Goal: Use online tool/utility: Use online tool/utility

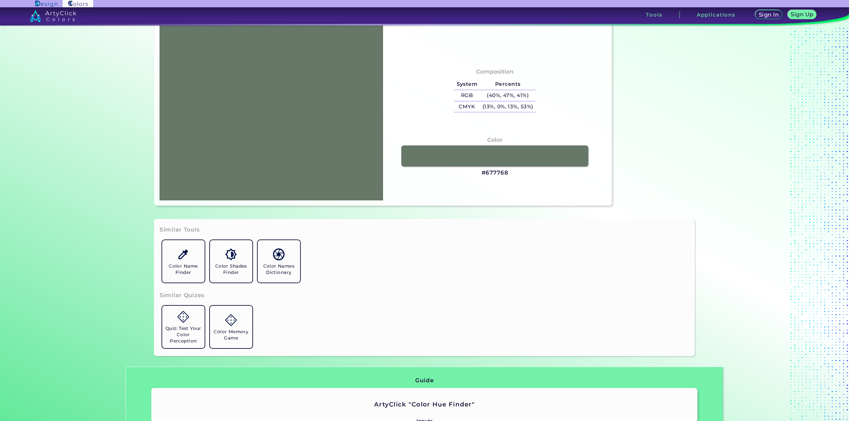
scroll to position [110, 0]
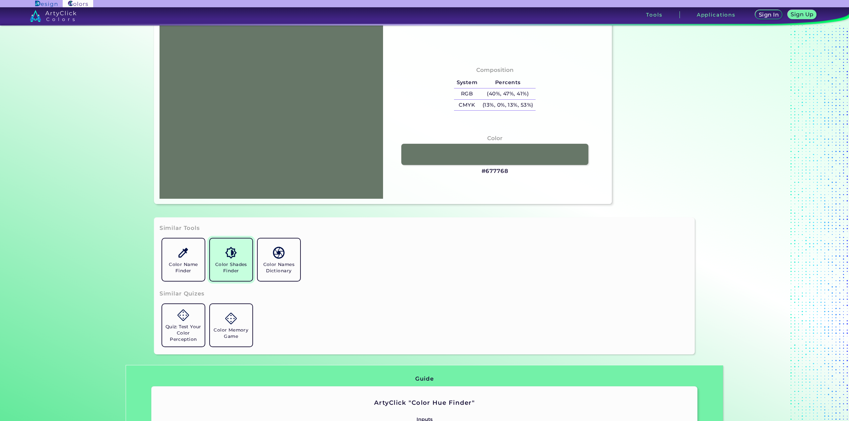
click at [220, 253] on link "Color Shades Finder" at bounding box center [231, 260] width 48 height 48
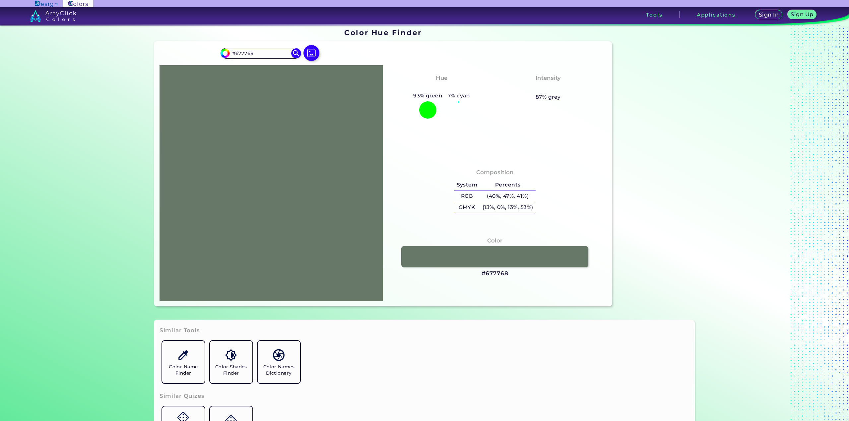
scroll to position [0, 0]
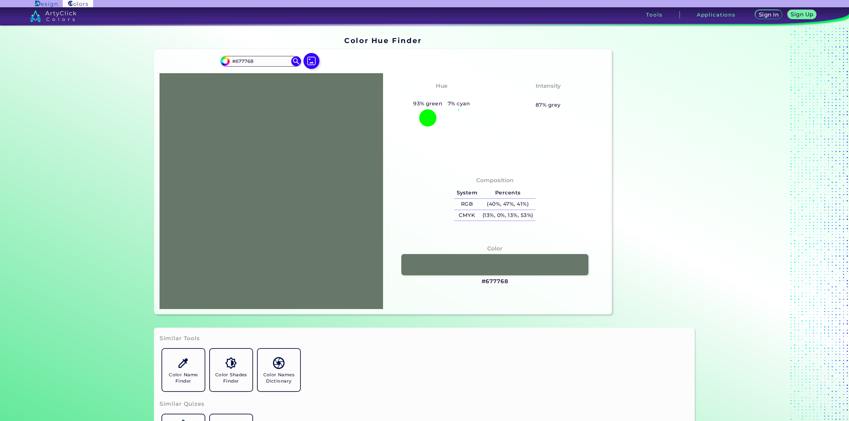
drag, startPoint x: 324, startPoint y: 334, endPoint x: 321, endPoint y: 355, distance: 20.8
click at [292, 246] on div at bounding box center [270, 191] width 223 height 236
click at [313, 61] on img at bounding box center [311, 60] width 19 height 19
click at [0, 0] on input "file" at bounding box center [0, 0] width 0 height 0
type input "#6c7f70"
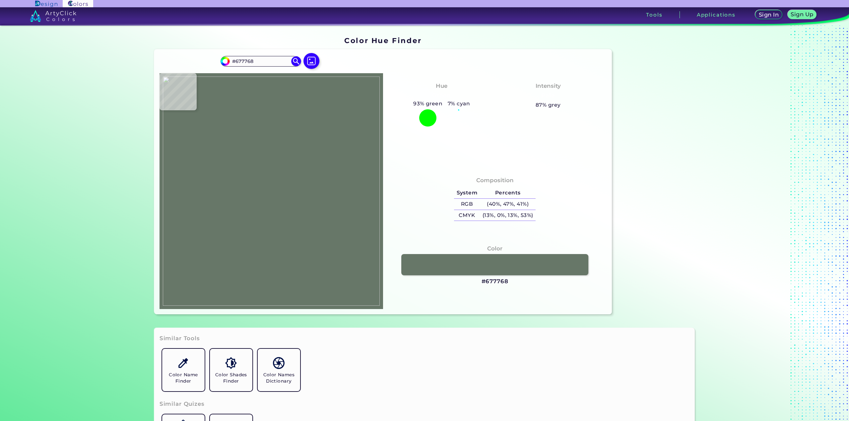
type input "#6C7F70"
type input "#697a6a"
type input "#697A6A"
type input "#6a7969"
type input "#6A7969"
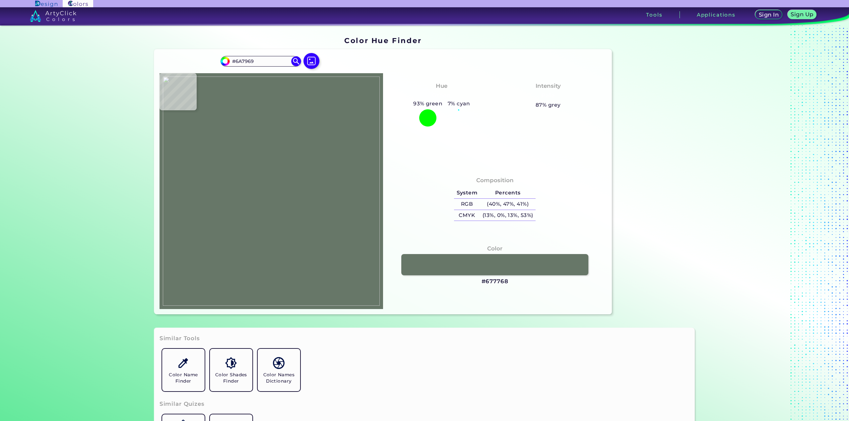
type input "#647060"
type input "#657566"
type input "#637569"
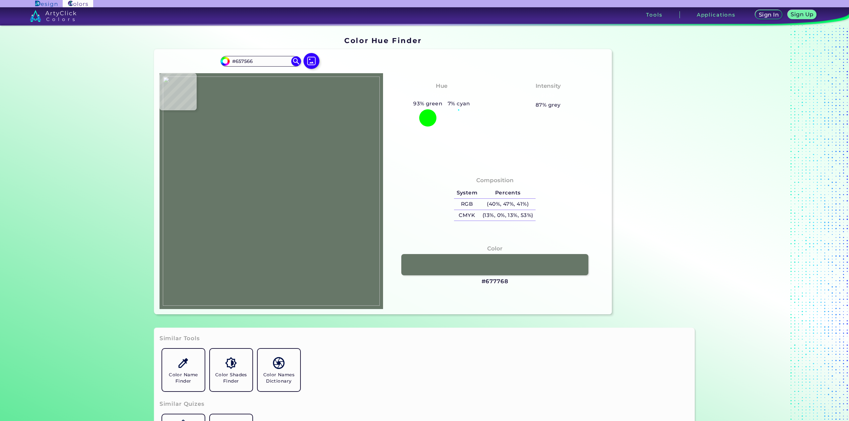
type input "#637569"
type input "#647467"
type input "#667265"
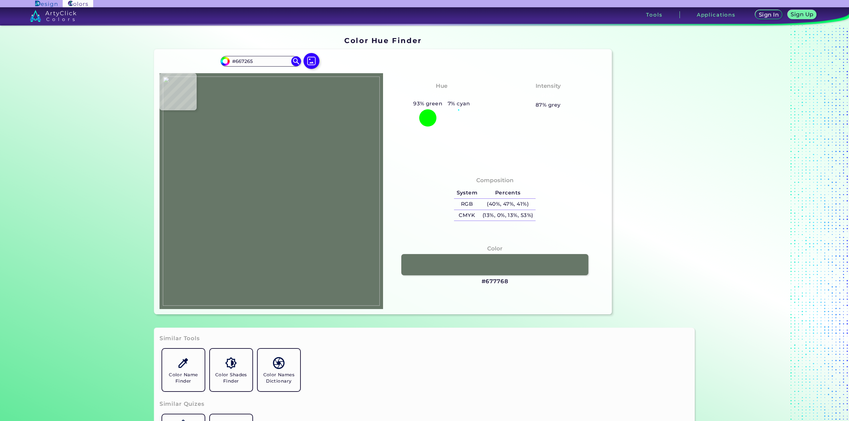
type input "#647369"
type input "#606f62"
type input "#606F62"
type input "#676f60"
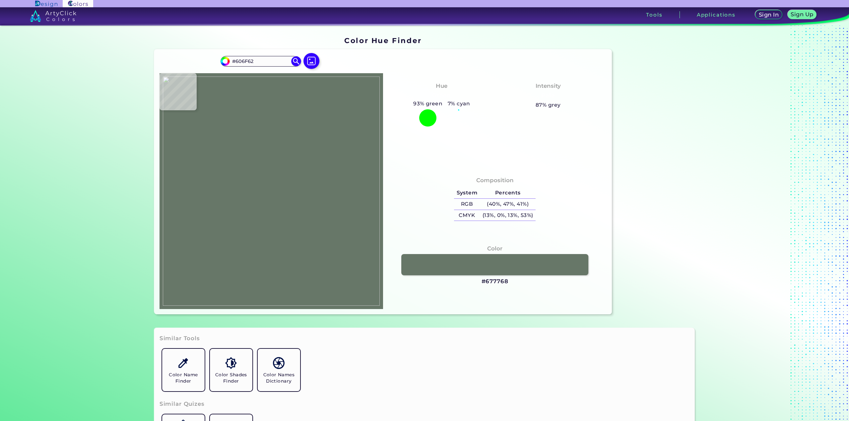
type input "#676F60"
type input "#637065"
type input "#5d695e"
type input "#5D695E"
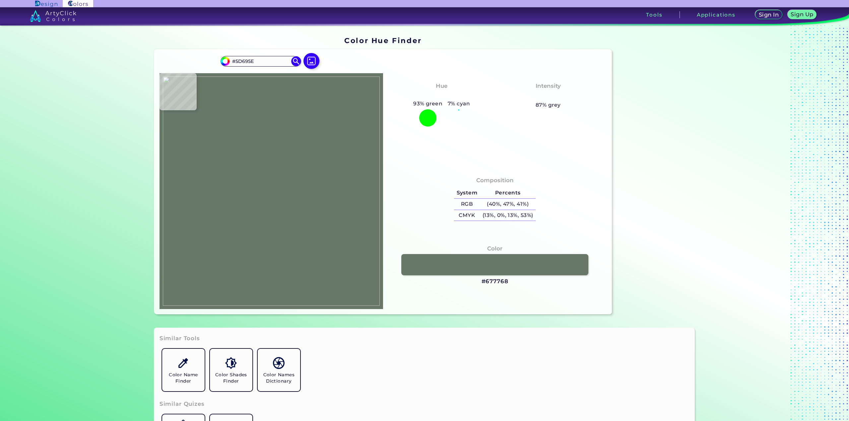
type input "#5e695d"
type input "#5E695D"
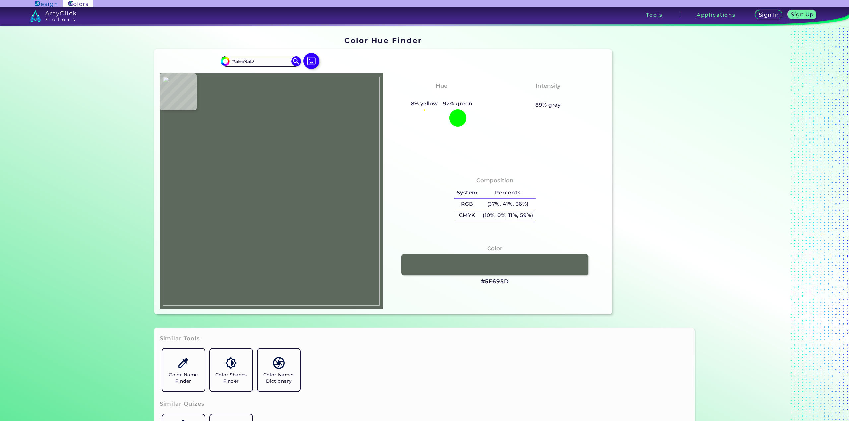
type input "#606d62"
type input "#606D62"
type input "#616d61"
type input "#616D61"
type input "#606e62"
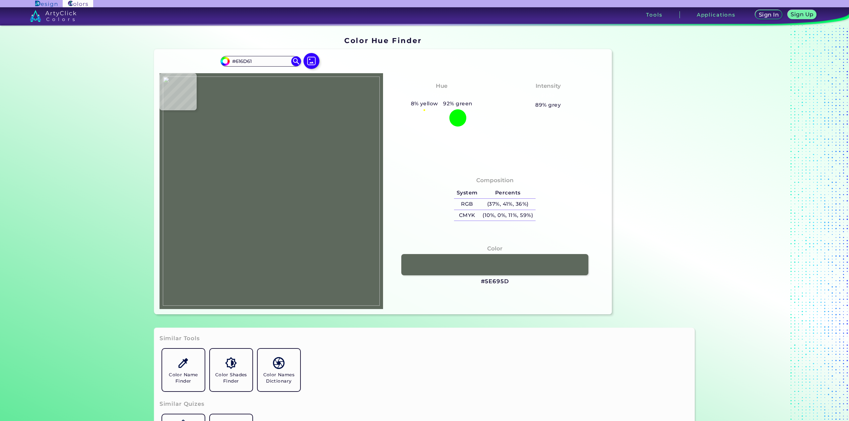
type input "#606E62"
type input "#606656"
type input "#656b59"
type input "#656B59"
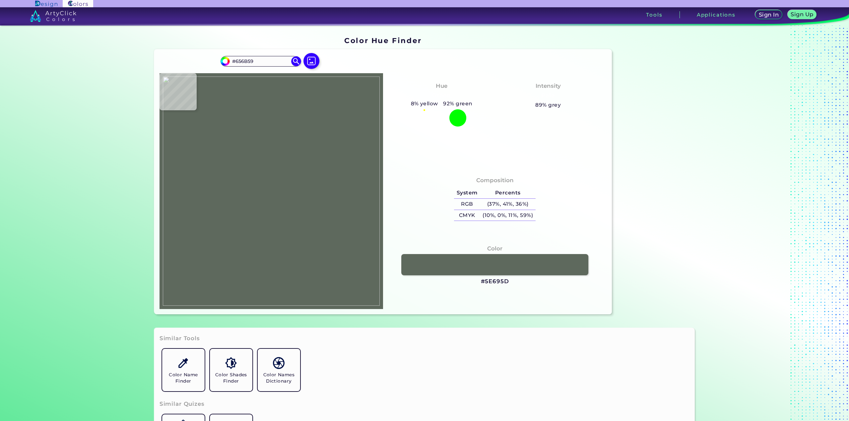
type input "#606452"
type input "#5e6455"
type input "#5E6455"
type input "#5c6555"
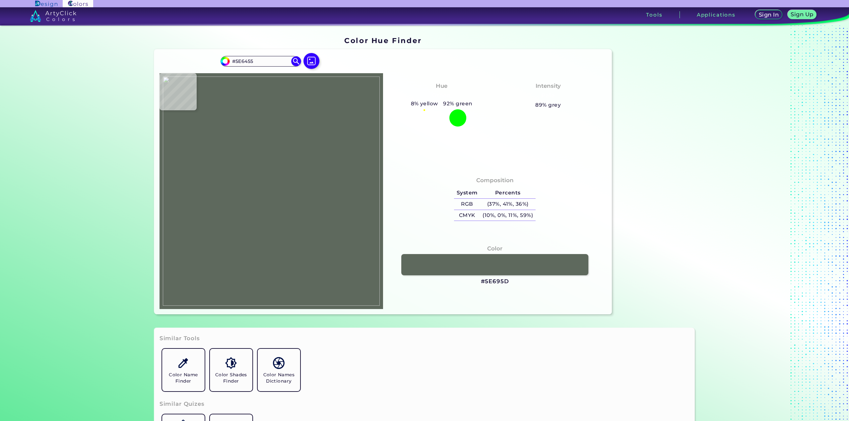
type input "#5C6555"
type input "#5f6b5a"
type input "#5F6B5A"
type input "#5f6a57"
type input "#5F6A57"
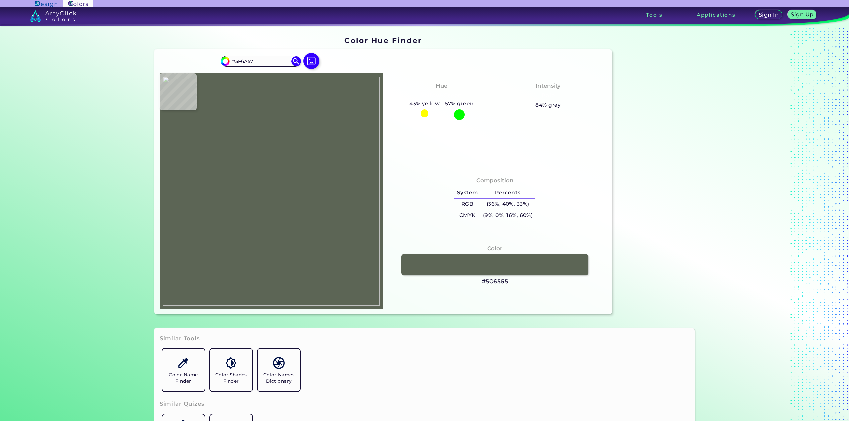
type input "#626a59"
type input "#626A59"
type input "#616c5f"
type input "#616C5F"
type input "#5f6f65"
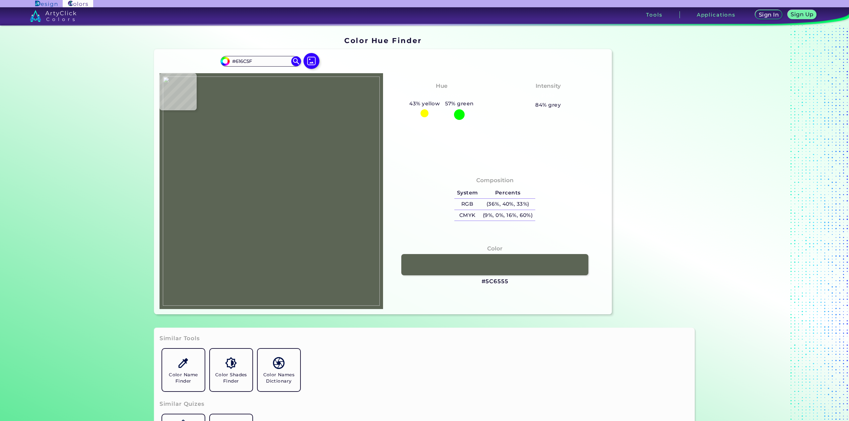
type input "#5F6F65"
type input "#5d6e65"
type input "#5D6E65"
type input "#606d61"
type input "#606D61"
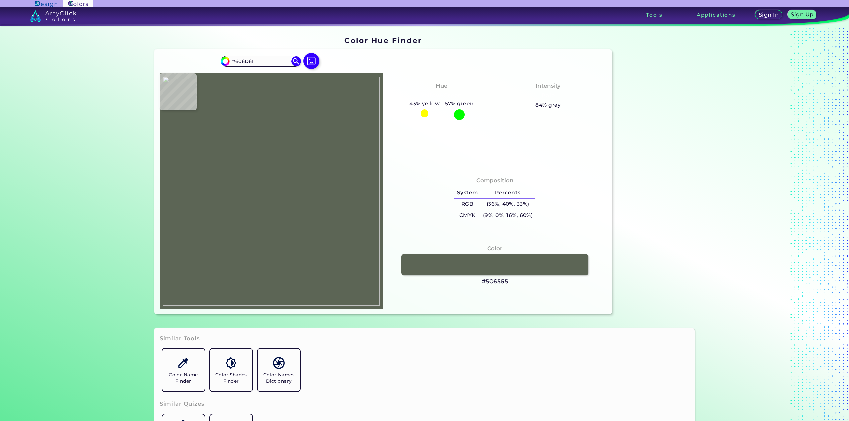
type input "#5f6b5b"
type input "#5F6B5B"
type input "#616d63"
type input "#616D63"
type input "#646b5a"
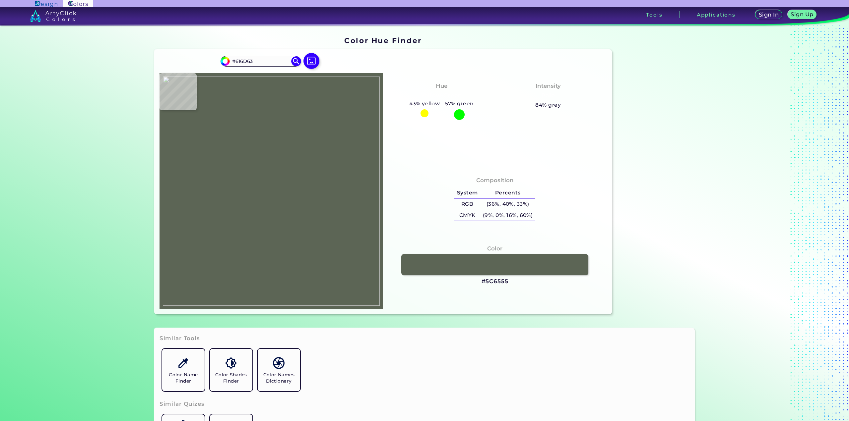
type input "#646B5A"
type input "#62756a"
type input "#62756A"
type input "#637567"
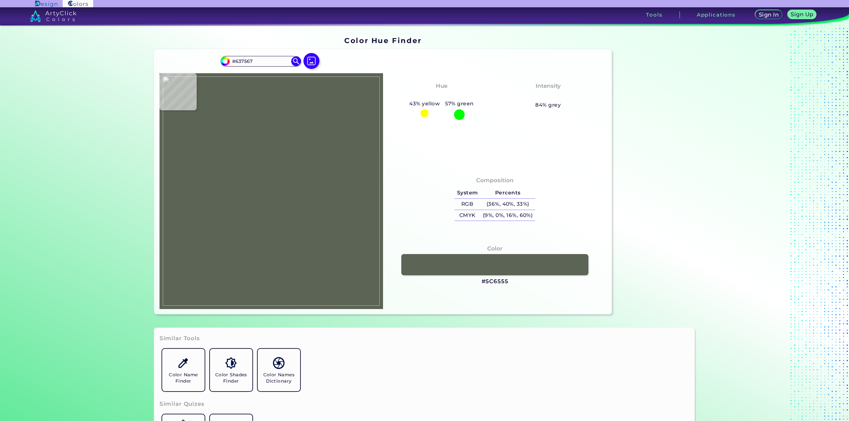
type input "#607368"
type input "#617268"
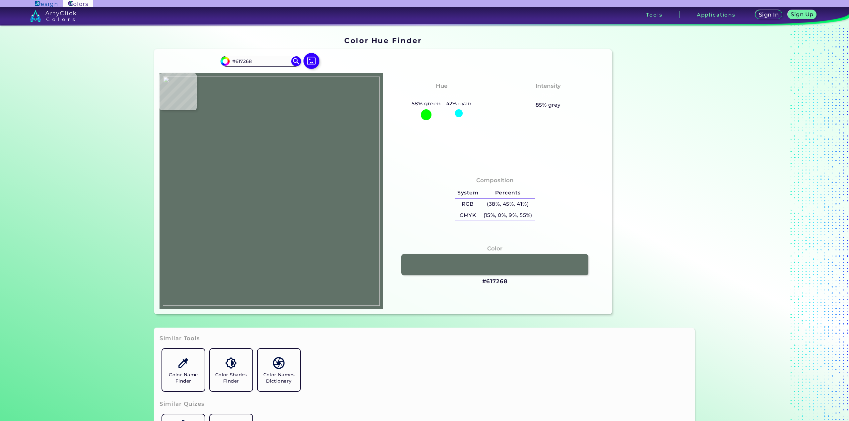
type input "#617267"
type input "#62746a"
type input "#62746A"
type input "#637367"
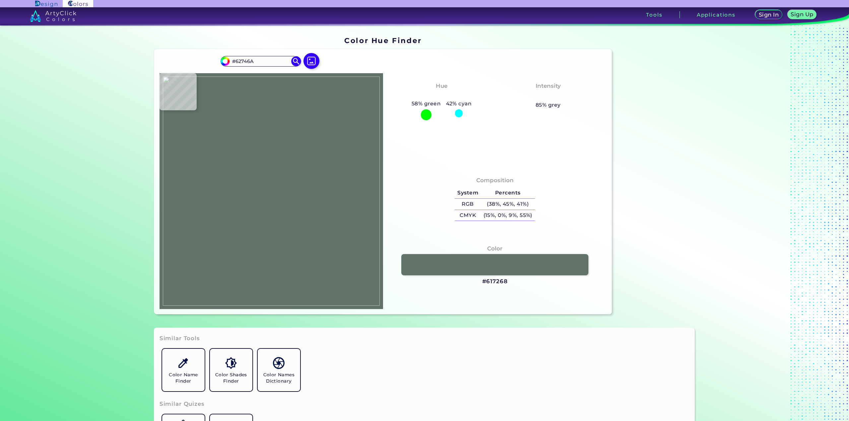
type input "#637367"
type input "#647164"
type input "#657365"
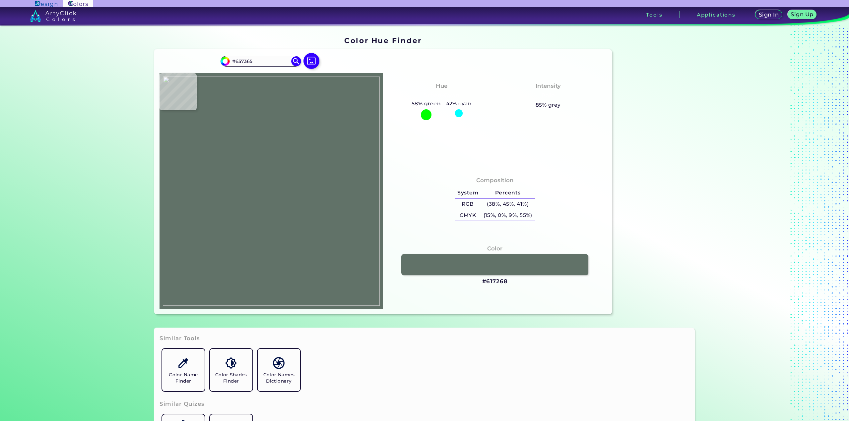
type input "#666e60"
type input "#666E60"
type input "#667064"
type input "#647166"
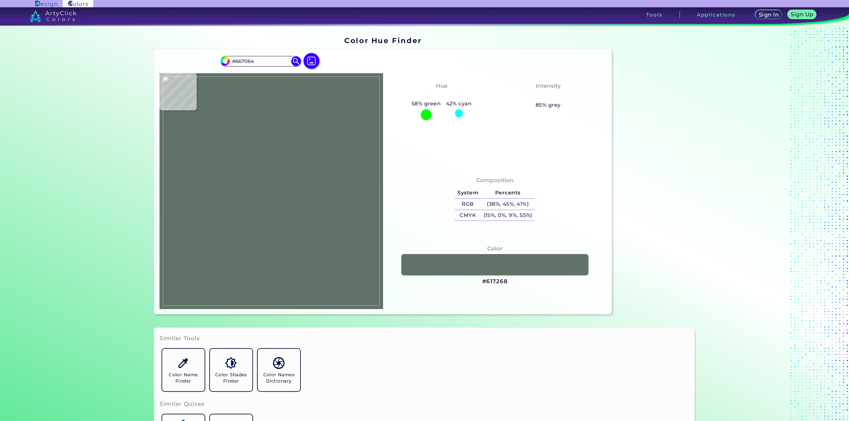
type input "#647166"
type input "#647165"
type input "#647166"
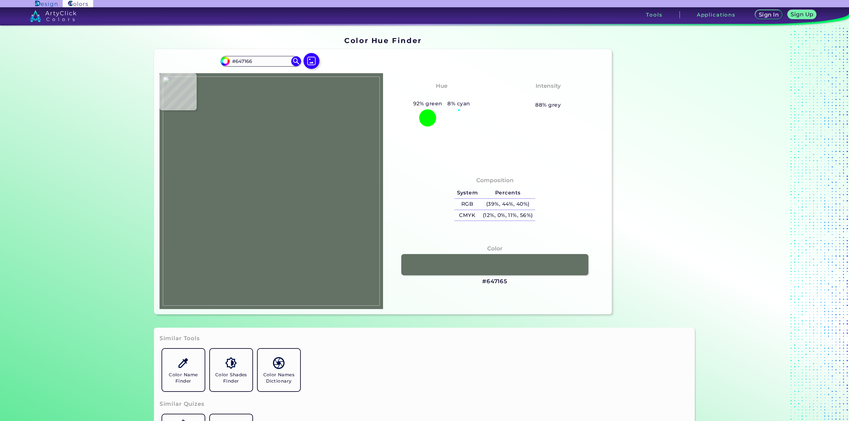
type input "#647165"
type input "#647166"
type input "#657165"
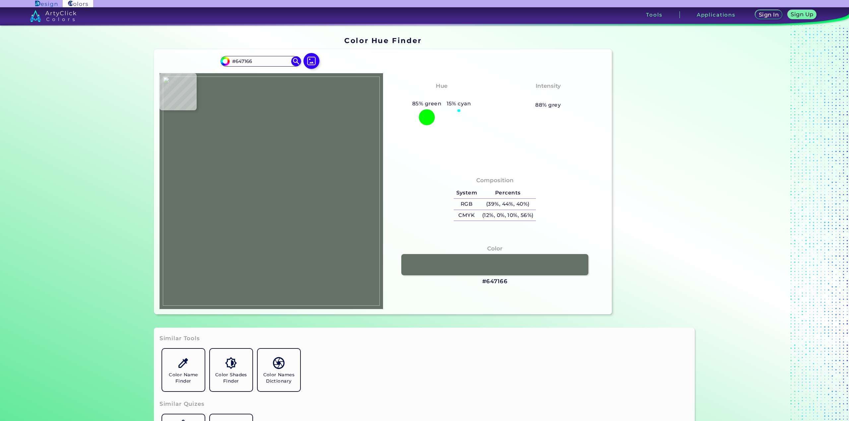
type input "#657165"
type input "#667164"
type input "#657163"
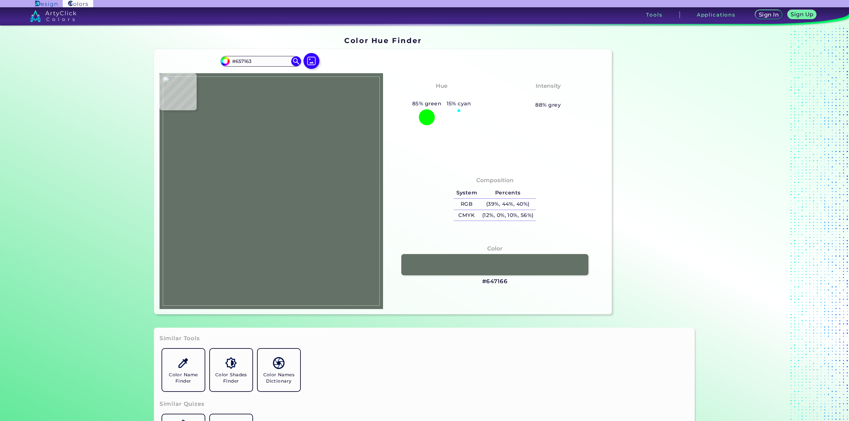
type input "#647061"
type input "#666f61"
type input "#666F61"
type input "#667062"
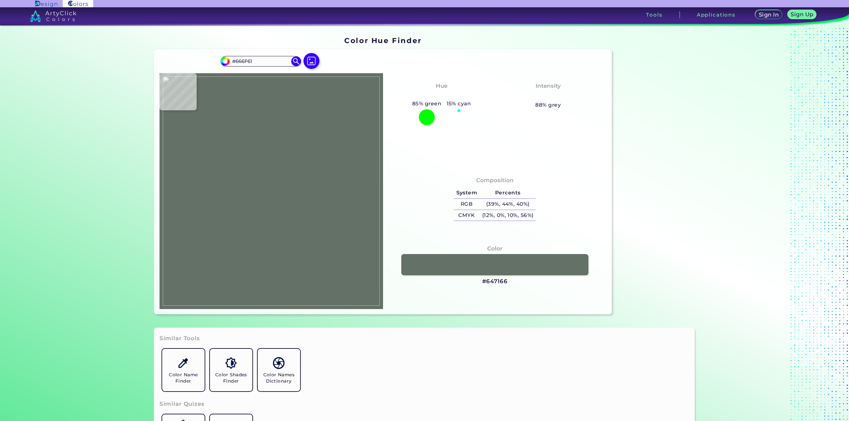
type input "#667062"
type input "#657368"
type input "#647569"
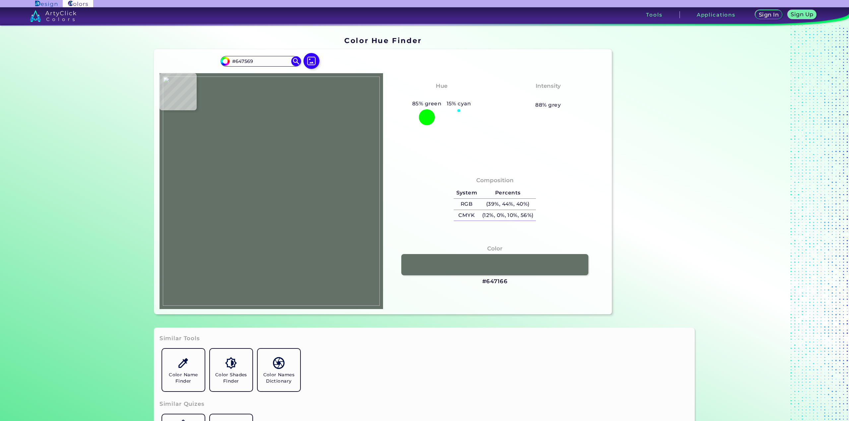
type input "#637367"
type input "#616f64"
type input "#616F64"
type input "#626f64"
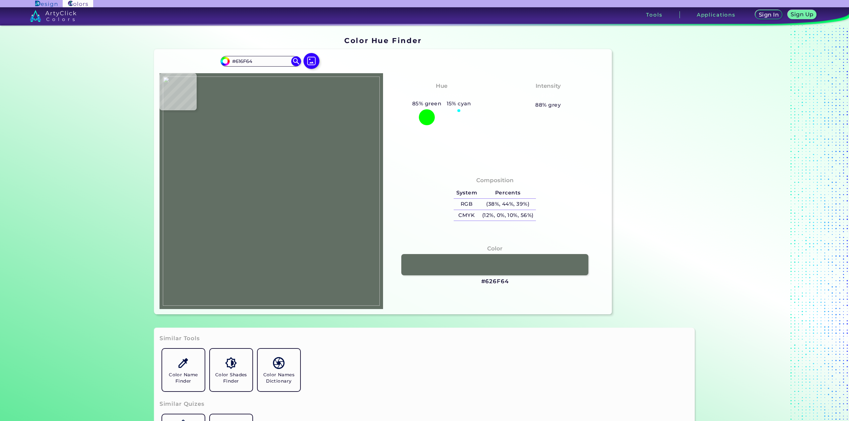
type input "#626F64"
type input "#616e60"
type input "#616E60"
type input "#626e61"
type input "#626E61"
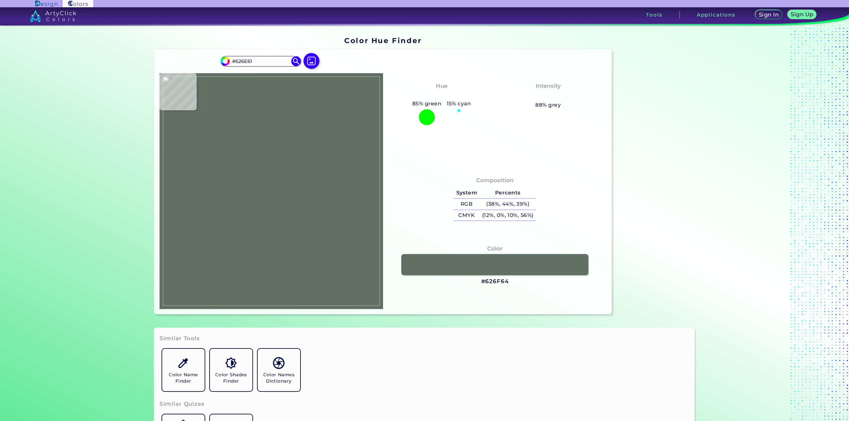
type input "#637063"
type input "#647266"
type input "#647368"
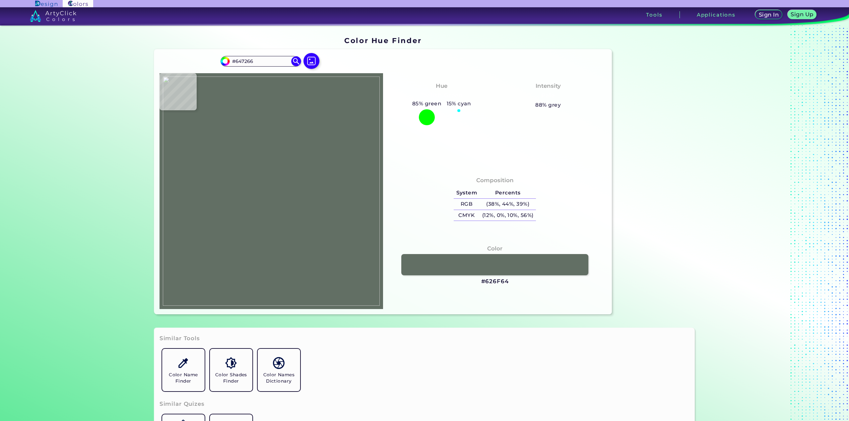
type input "#647368"
type input "#637468"
type input "#627668"
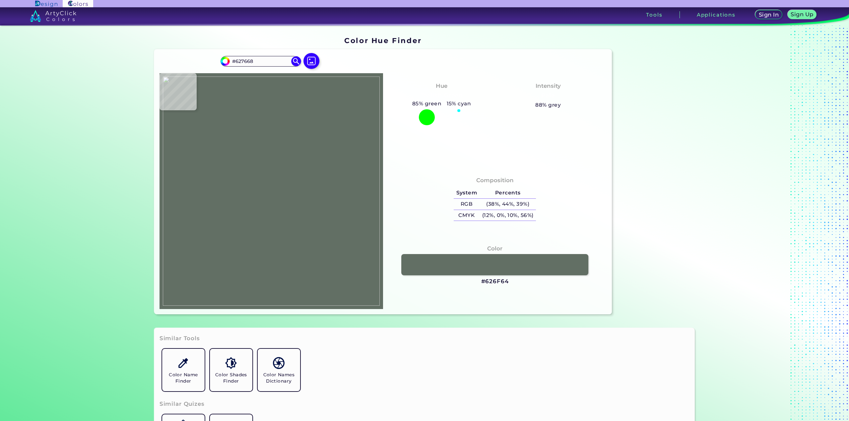
type input "#617568"
type input "#637266"
type input "#647164"
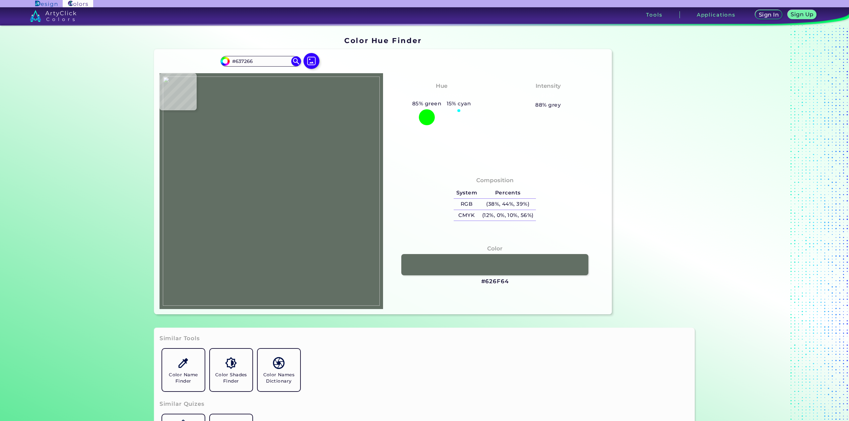
type input "#647164"
type input "#646d60"
type input "#646D60"
type input "#636c5e"
type input "#636C5E"
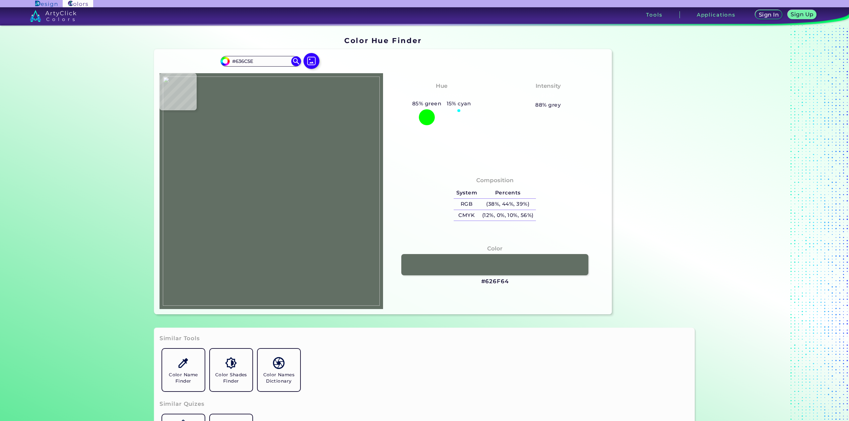
type input "#636c60"
type input "#636C60"
type input "#646f63"
type input "#646F63"
type input "#647066"
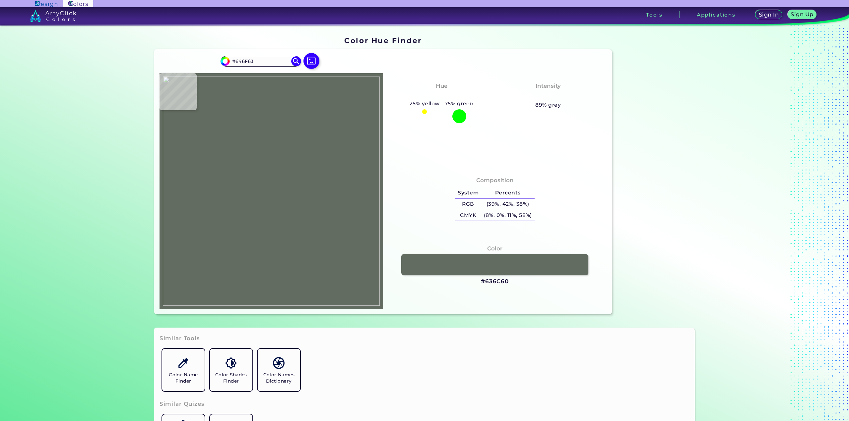
type input "#647066"
type input "#657267"
type input "#657368"
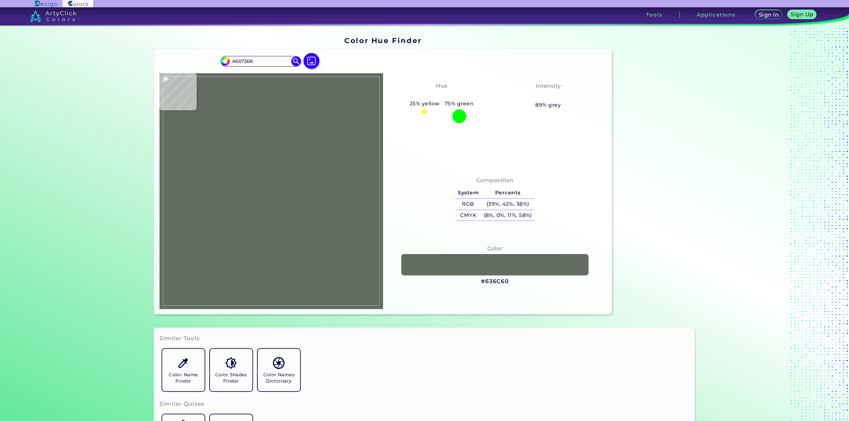
type input "#637267"
type input "#627065"
type input "#616e63"
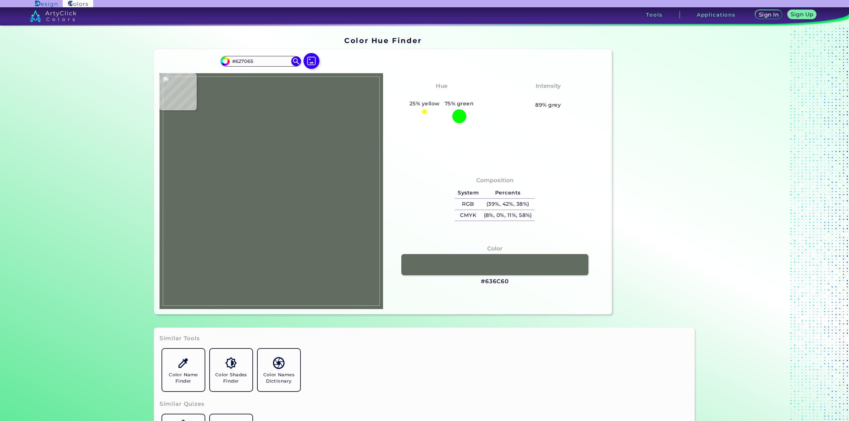
type input "#616E63"
type input "#606c60"
type input "#606C60"
type input "#5f6b5f"
type input "#5F6B5F"
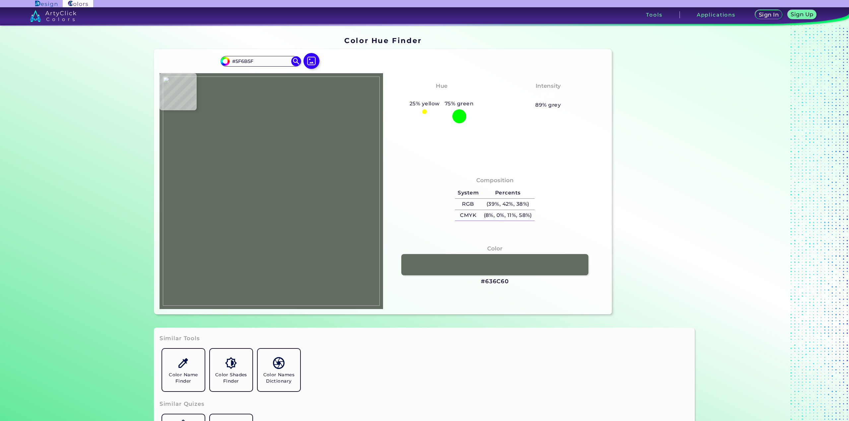
type input "#5f6a5d"
type input "#5F6A5D"
type input "#606a5c"
type input "#606A5C"
type input "#616b5c"
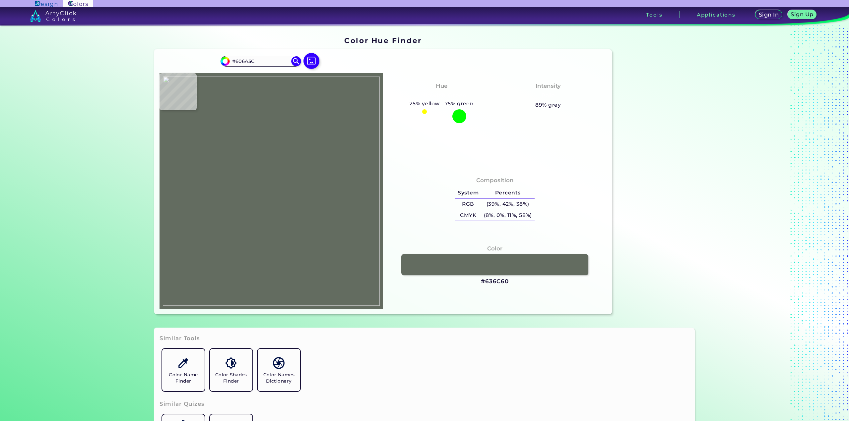
type input "#616B5C"
type input "#616c5d"
type input "#616C5D"
type input "#626d5f"
type input "#626D5F"
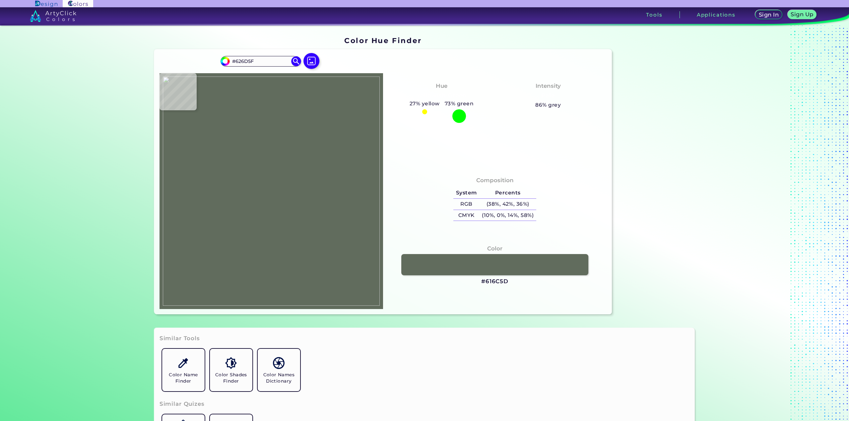
type input "#636f61"
type input "#636F61"
type input "#627063"
type input "#657163"
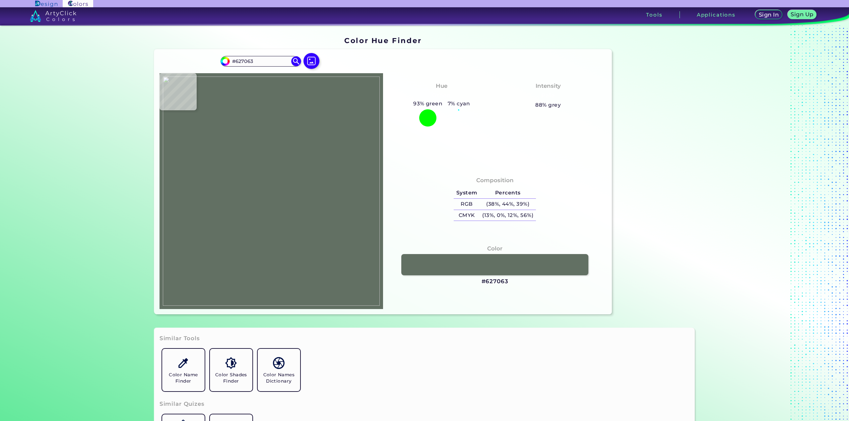
type input "#657163"
type input "#646f61"
type input "#646F61"
type input "#616b5c"
type input "#616B5C"
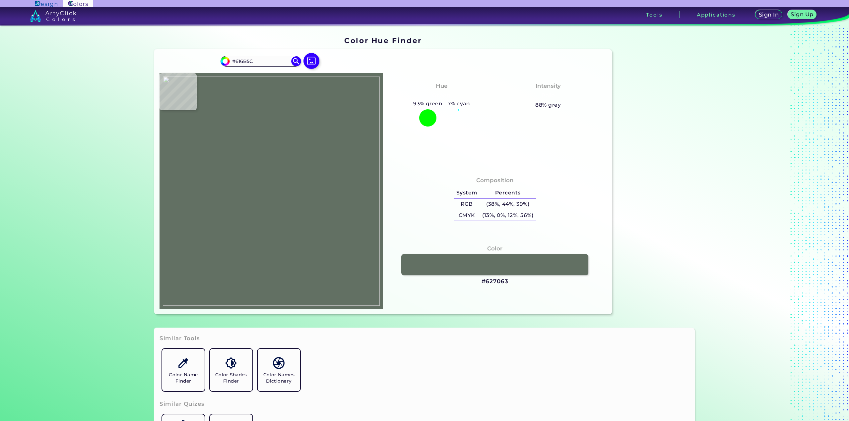
type input "#636e61"
type input "#636E61"
type input "#64736a"
type input "#64736A"
type input "#616e61"
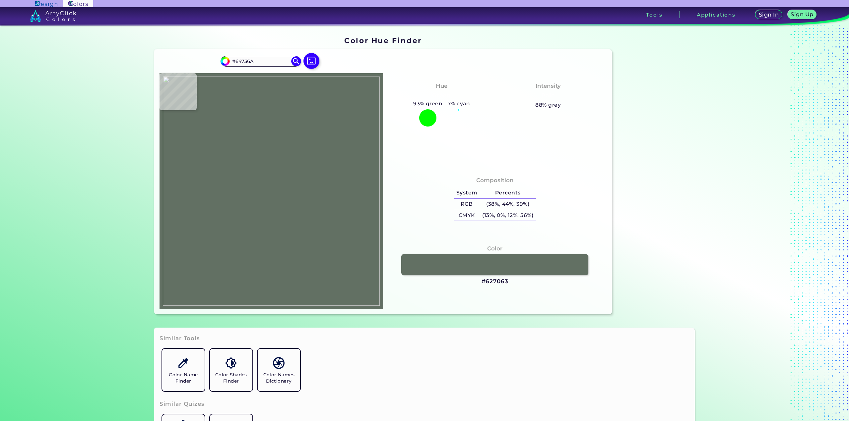
type input "#616E61"
type input "#627368"
type input "#607468"
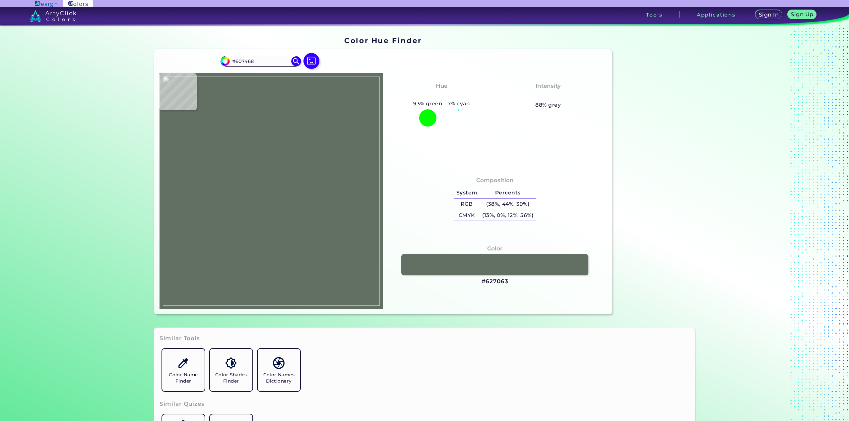
type input "#647366"
type input "#636f62"
type input "#636F62"
type input "#647367"
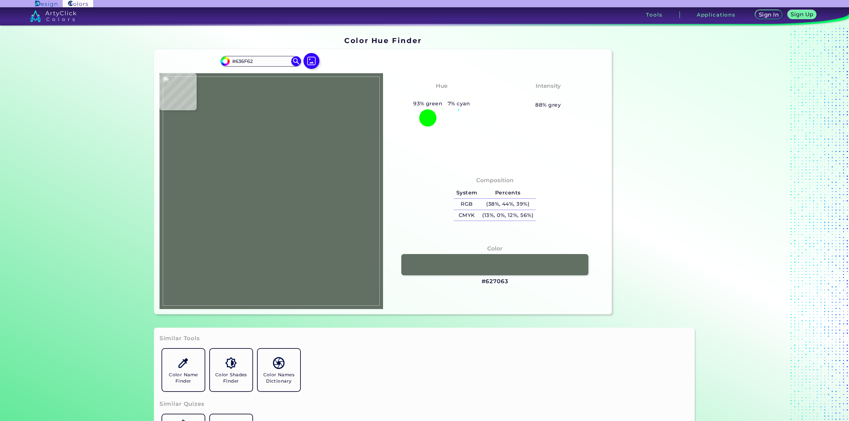
type input "#647367"
type input "#646d5f"
type input "#646D5F"
